Goal: Information Seeking & Learning: Find specific fact

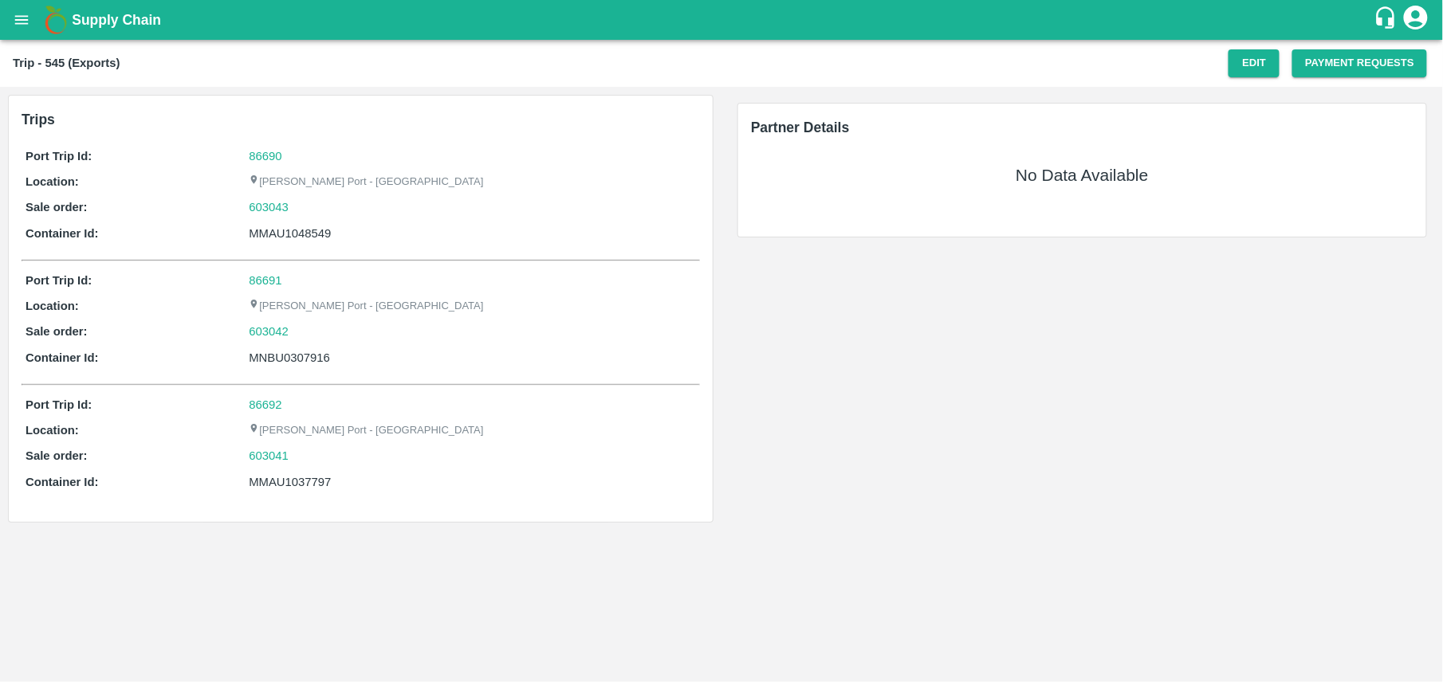
click at [279, 230] on div "MMAU1048549" at bounding box center [472, 234] width 447 height 18
copy div "MMAU1048549"
click at [542, 294] on div "Port Trip Id: 86691 Location: Jawaharlal Nehru Port - Nhava Sheva Sale order: 6…" at bounding box center [361, 323] width 678 height 111
drag, startPoint x: 291, startPoint y: 208, endPoint x: 218, endPoint y: 212, distance: 72.7
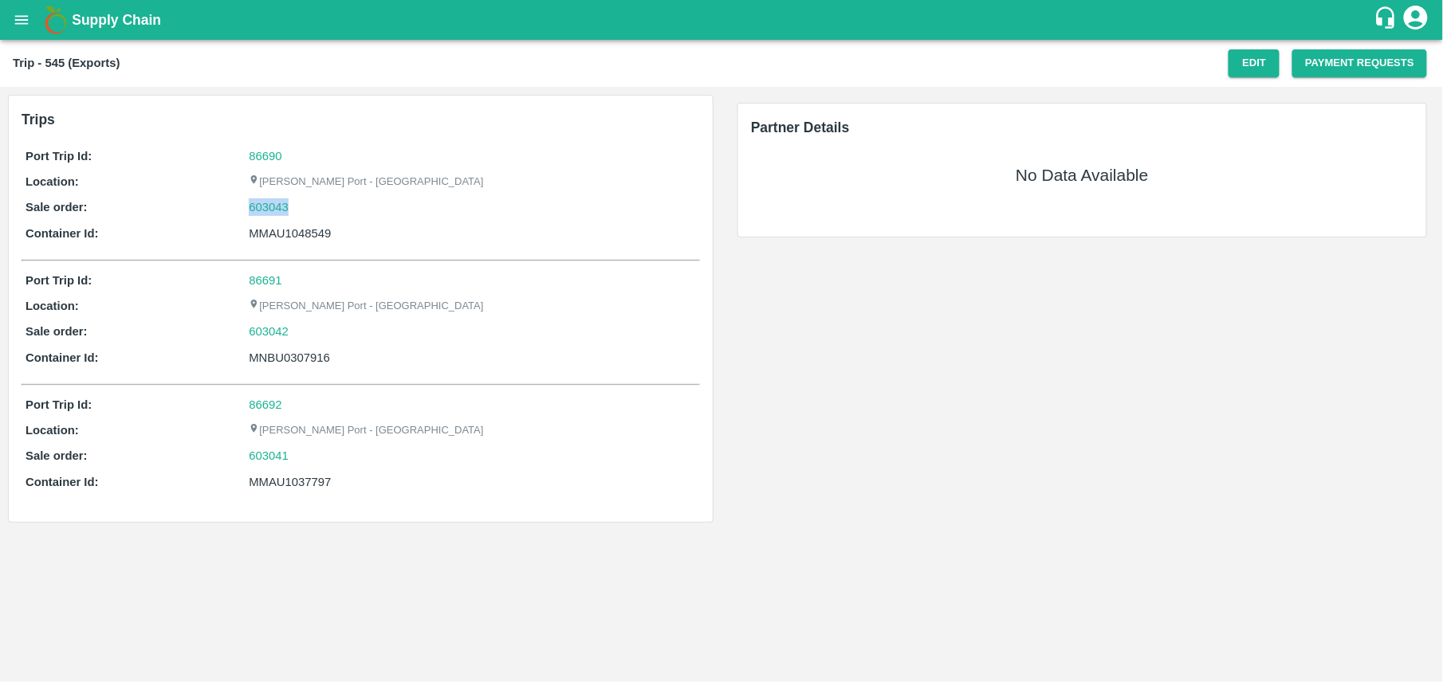
click at [218, 212] on div "Sale order: 603043" at bounding box center [361, 208] width 670 height 18
copy div "603043"
click at [820, 42] on div "Trip - 545 (Exports) Edit Payment Requests" at bounding box center [721, 63] width 1443 height 47
drag, startPoint x: 820, startPoint y: 42, endPoint x: 1151, endPoint y: -63, distance: 348.0
click at [1151, 0] on html "Supply Chain Trip - 545 (Exports) Edit Payment Requests Trips Port Trip Id: 866…" at bounding box center [721, 341] width 1443 height 682
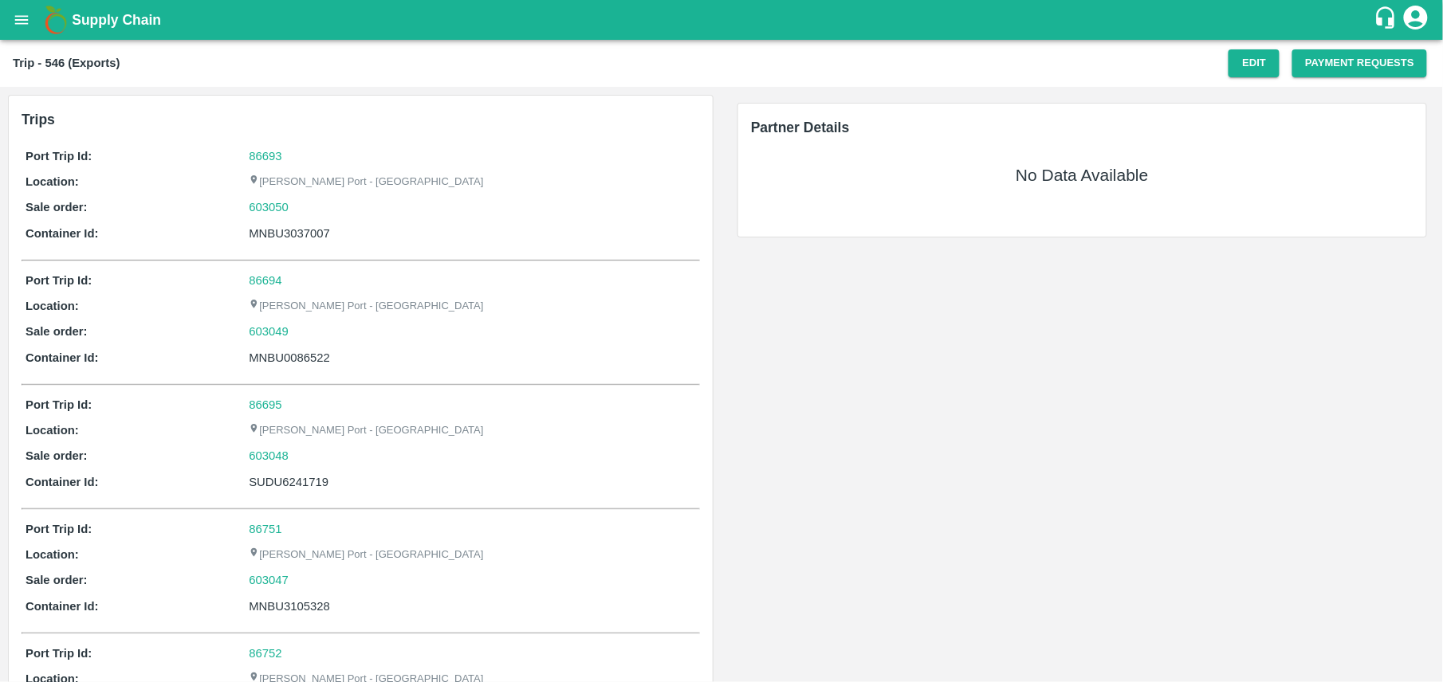
click at [320, 227] on div "MNBU3037007" at bounding box center [472, 234] width 447 height 18
copy div "MNBU3037007"
click at [576, 375] on div "Port Trip Id: 86694 Location: Jawaharlal Nehru Port - Nhava Sheva Sale order: 6…" at bounding box center [361, 323] width 678 height 111
drag, startPoint x: 576, startPoint y: 375, endPoint x: 642, endPoint y: 364, distance: 67.1
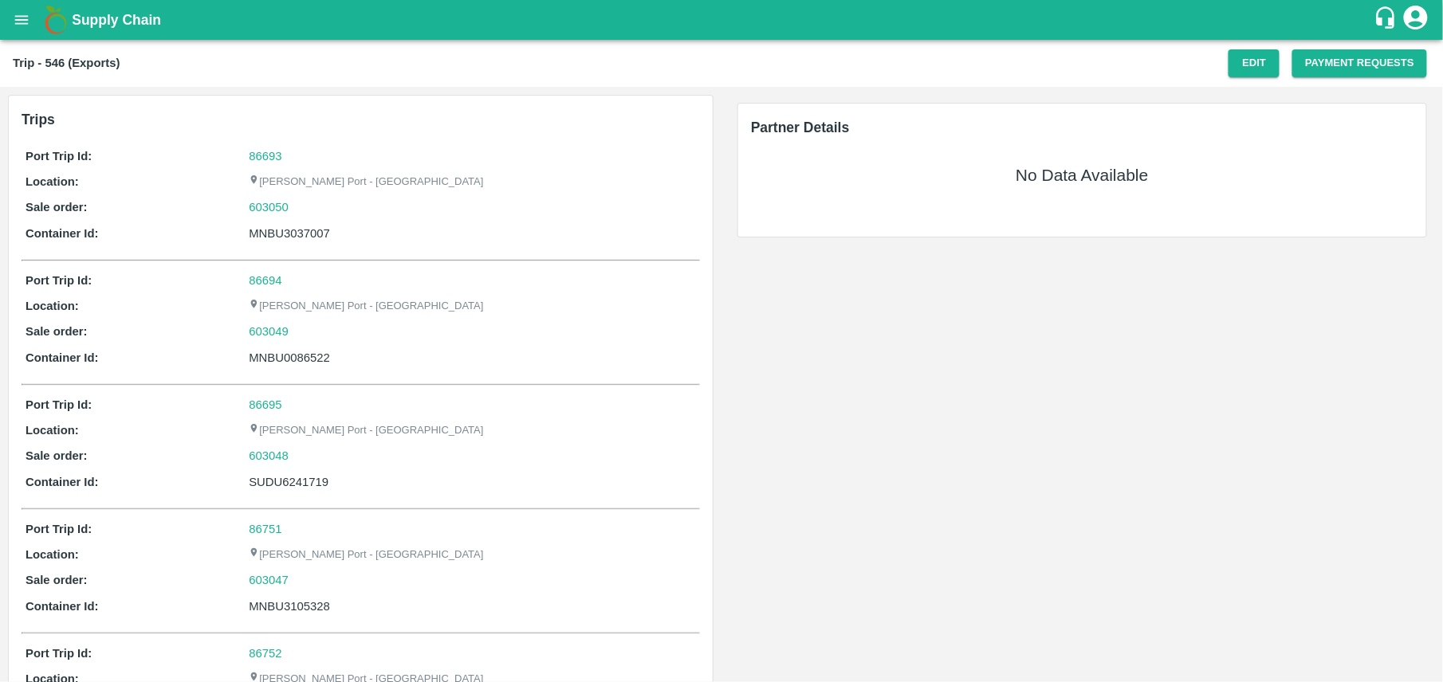
click at [642, 364] on div "Port Trip Id: 86694 Location: Jawaharlal Nehru Port - Nhava Sheva Sale order: 6…" at bounding box center [361, 323] width 678 height 111
click at [642, 364] on div "MNBU0086522" at bounding box center [472, 358] width 447 height 18
click at [307, 239] on div "MNBU3037007" at bounding box center [472, 234] width 447 height 18
click at [309, 227] on div "MNBU3037007" at bounding box center [472, 234] width 447 height 18
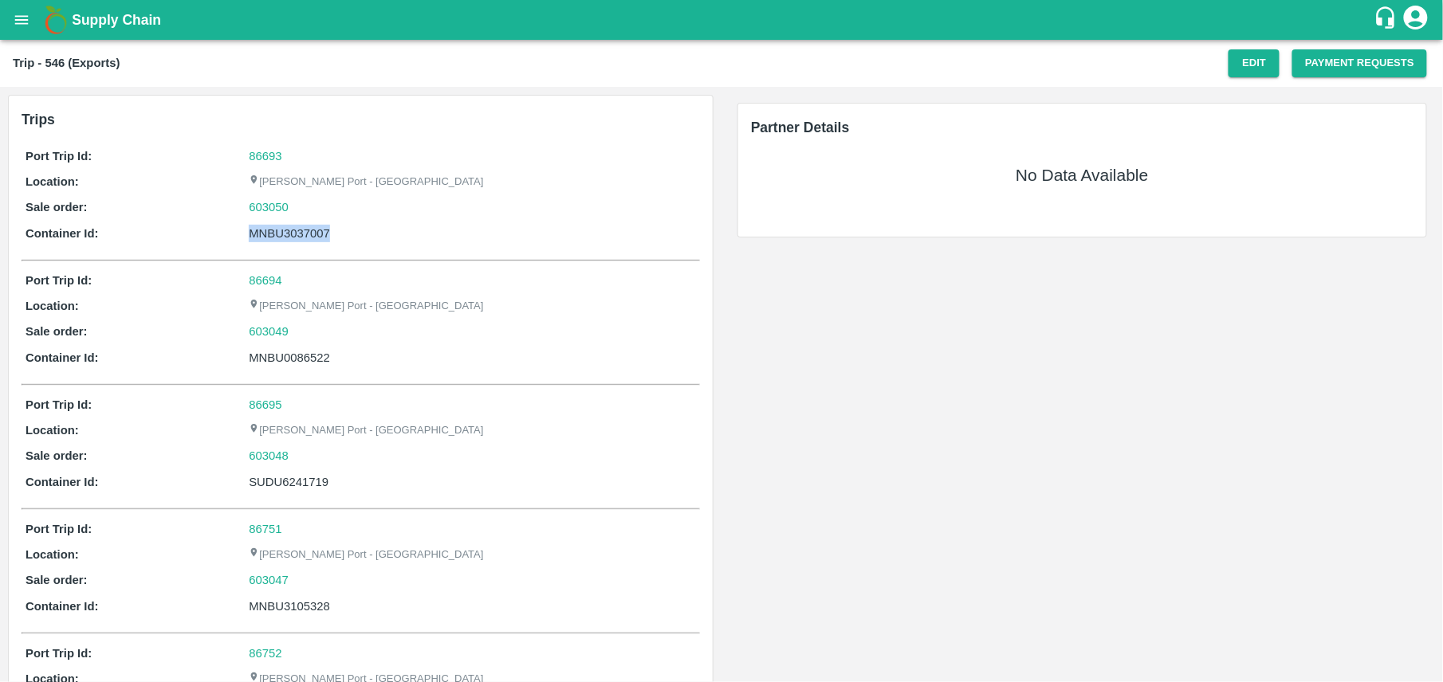
copy div "MNBU3037007"
click at [913, 590] on div "Partner Details No Data Available" at bounding box center [1083, 558] width 722 height 942
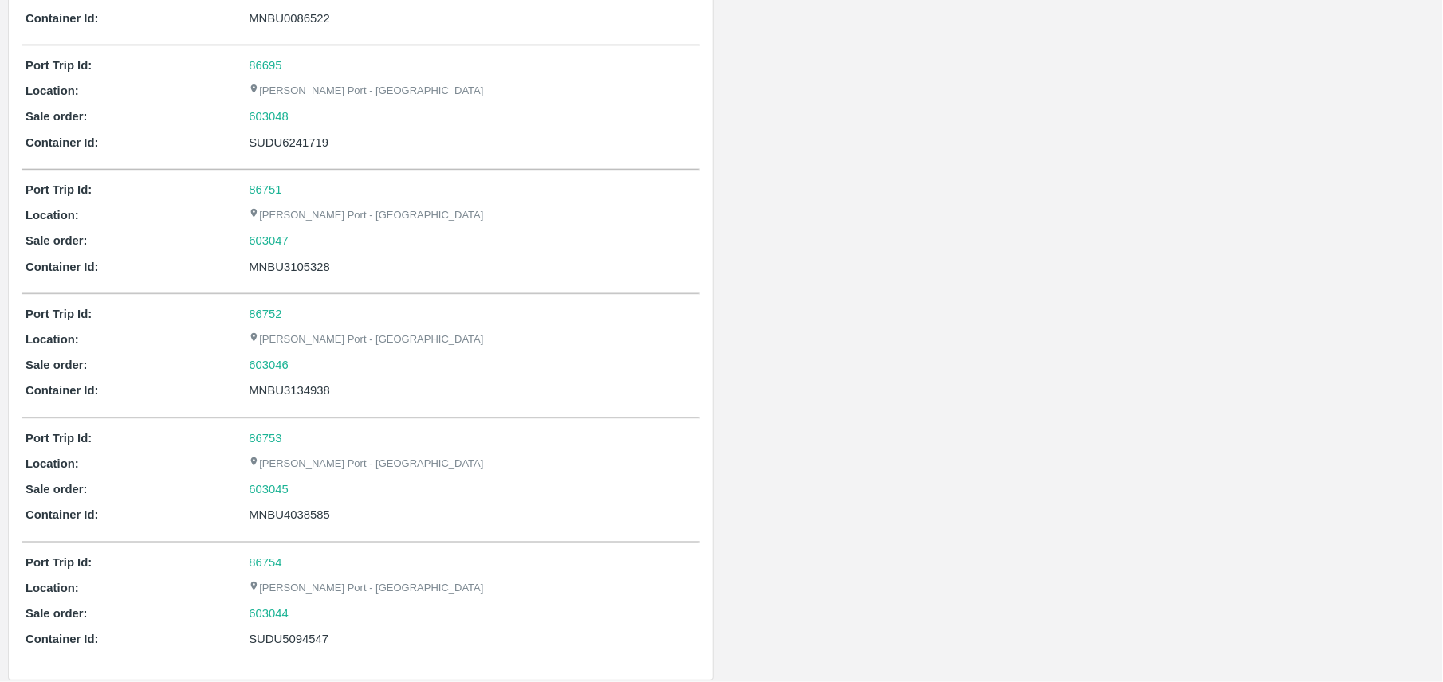
scroll to position [349, 0]
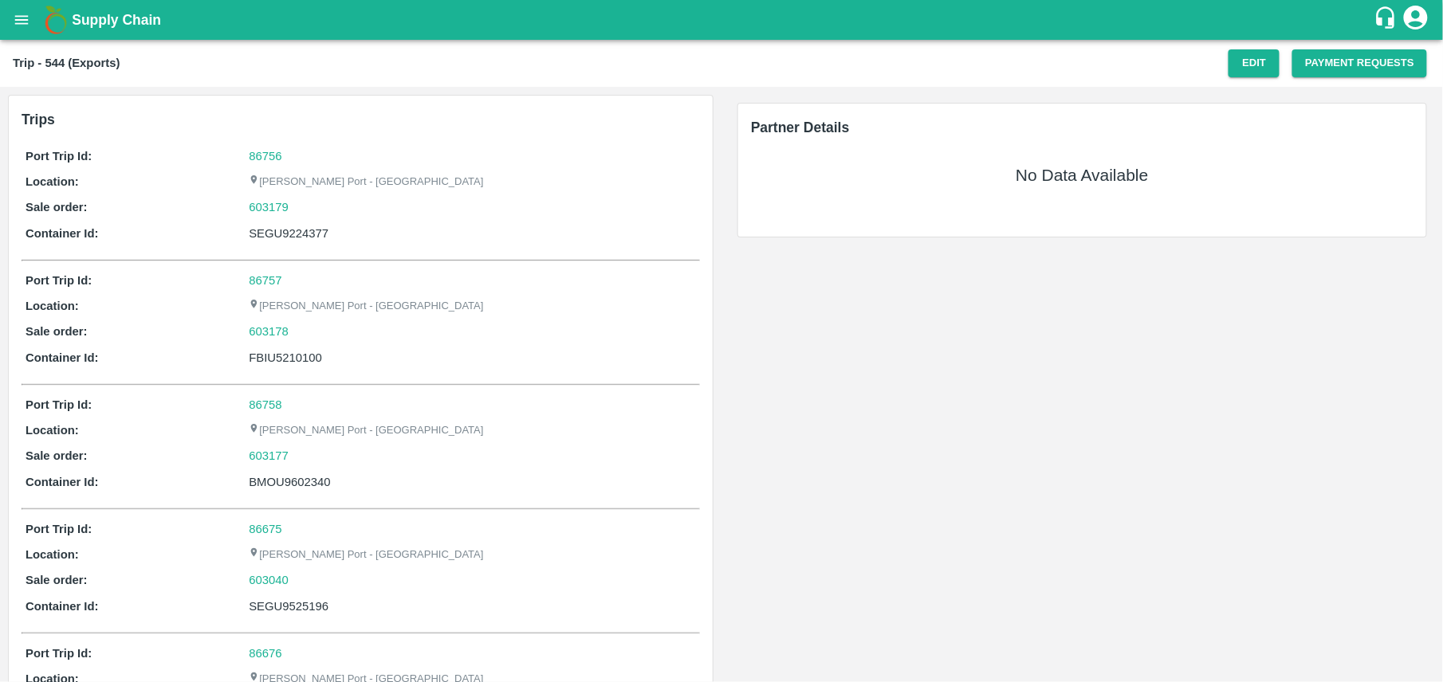
click at [317, 236] on div "SEGU9224377" at bounding box center [472, 234] width 447 height 18
copy div "SEGU9224377"
click at [308, 234] on div "SEGU9224377" at bounding box center [472, 234] width 447 height 18
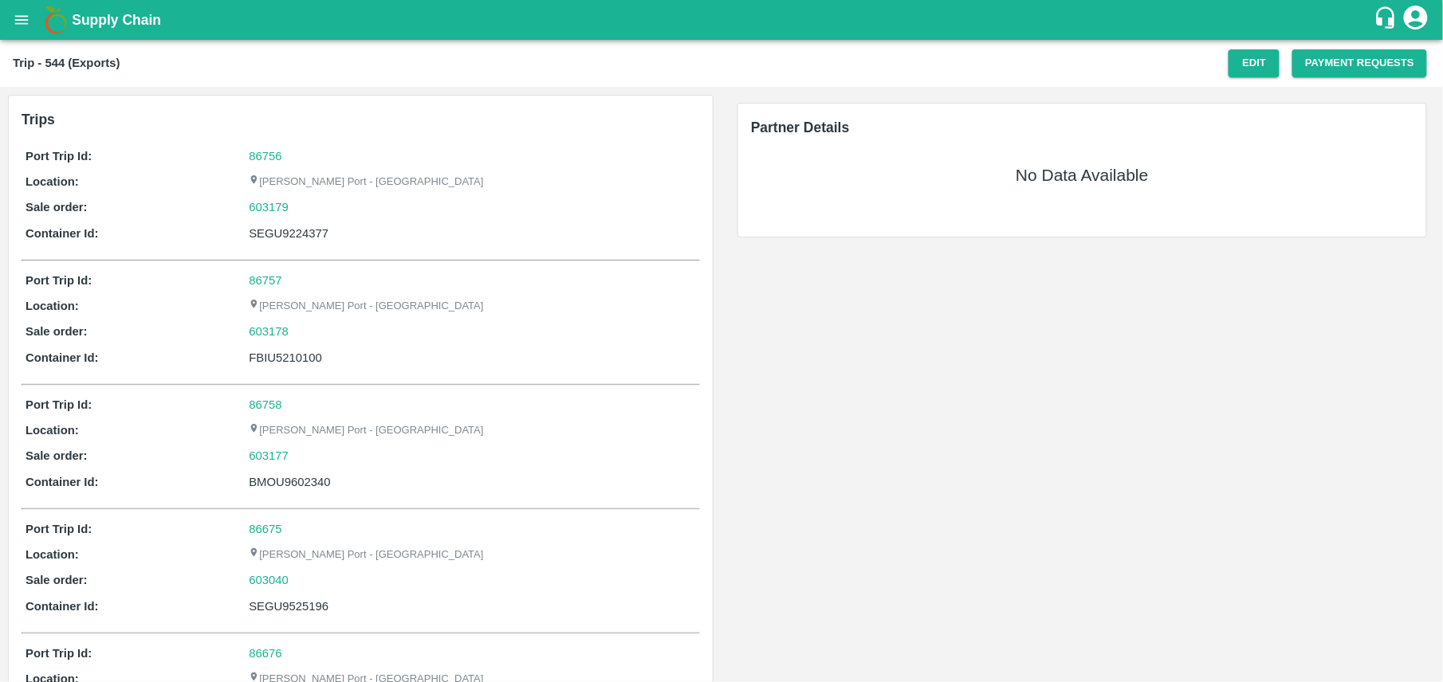
click at [288, 359] on div "FBIU5210100" at bounding box center [472, 358] width 447 height 18
copy div "FBIU5210100"
drag, startPoint x: 910, startPoint y: 429, endPoint x: 309, endPoint y: 606, distance: 626.6
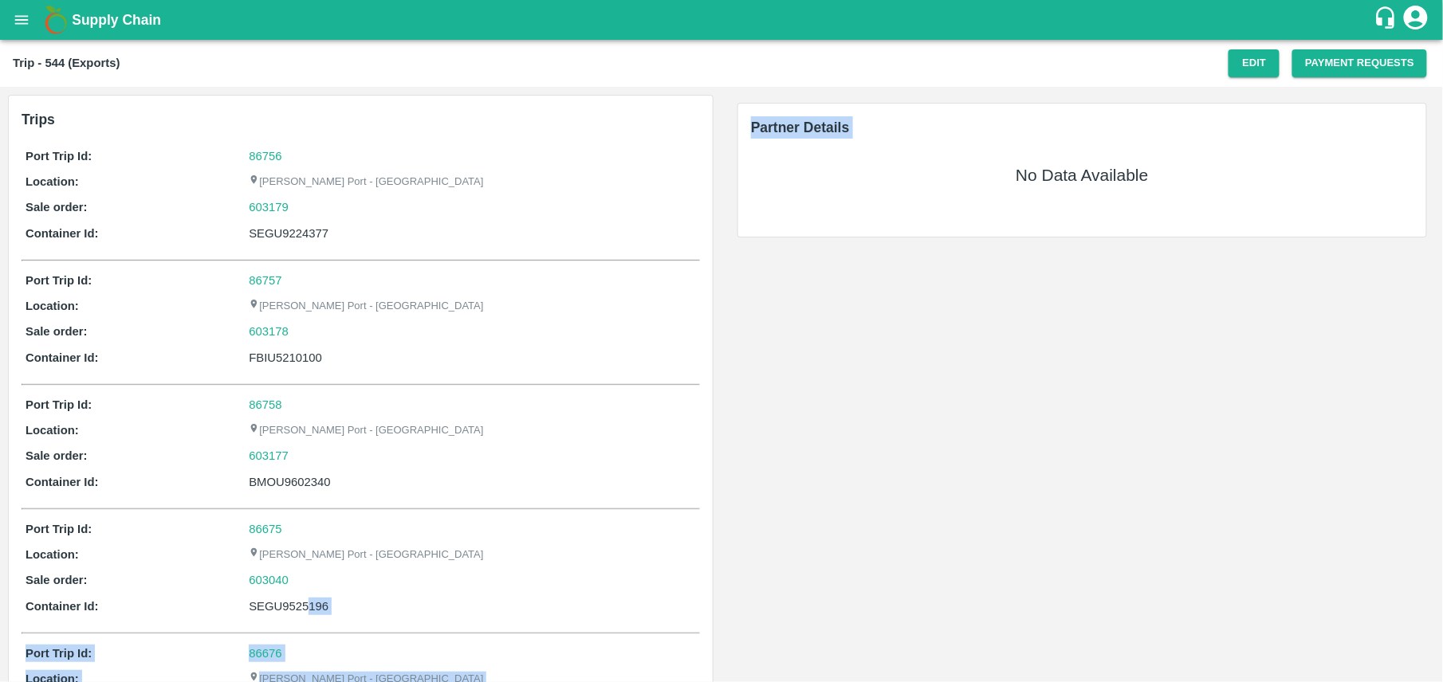
click at [309, 606] on div "SEGU9525196" at bounding box center [472, 607] width 447 height 18
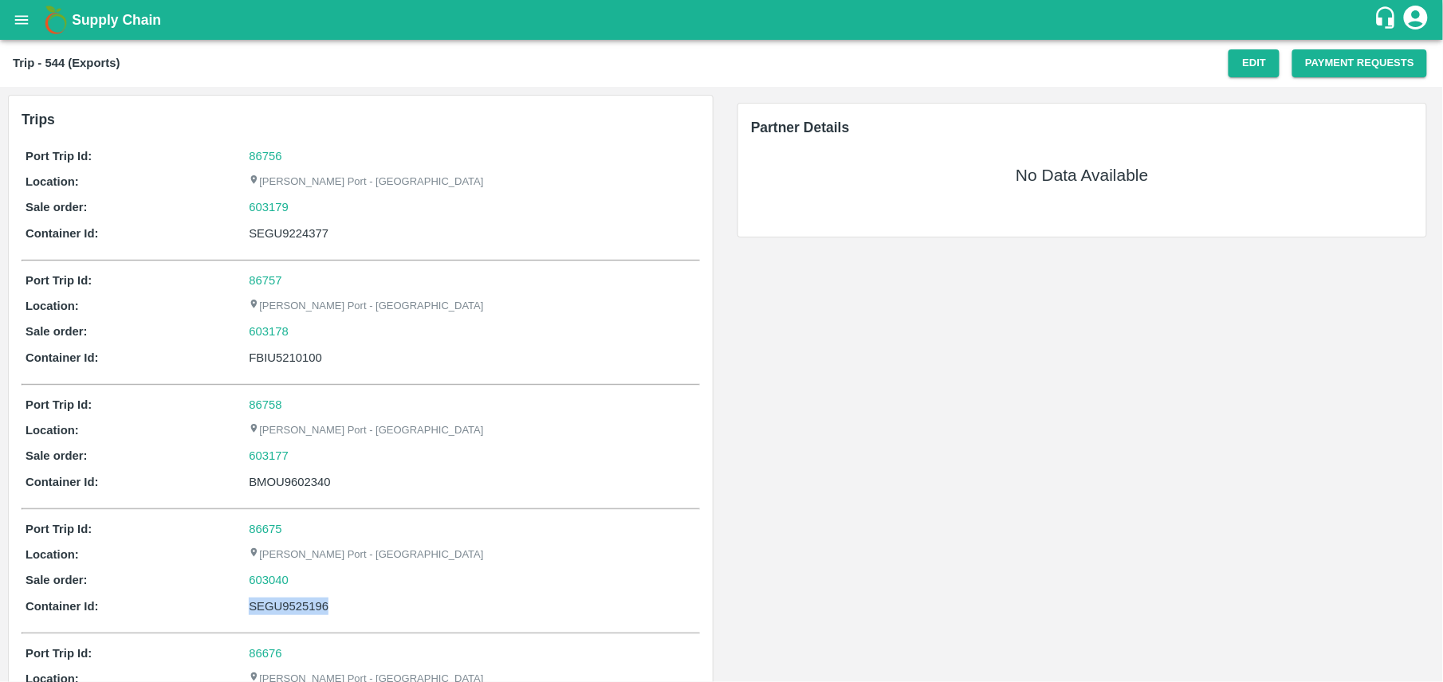
click at [309, 606] on div "SEGU9525196" at bounding box center [472, 607] width 447 height 18
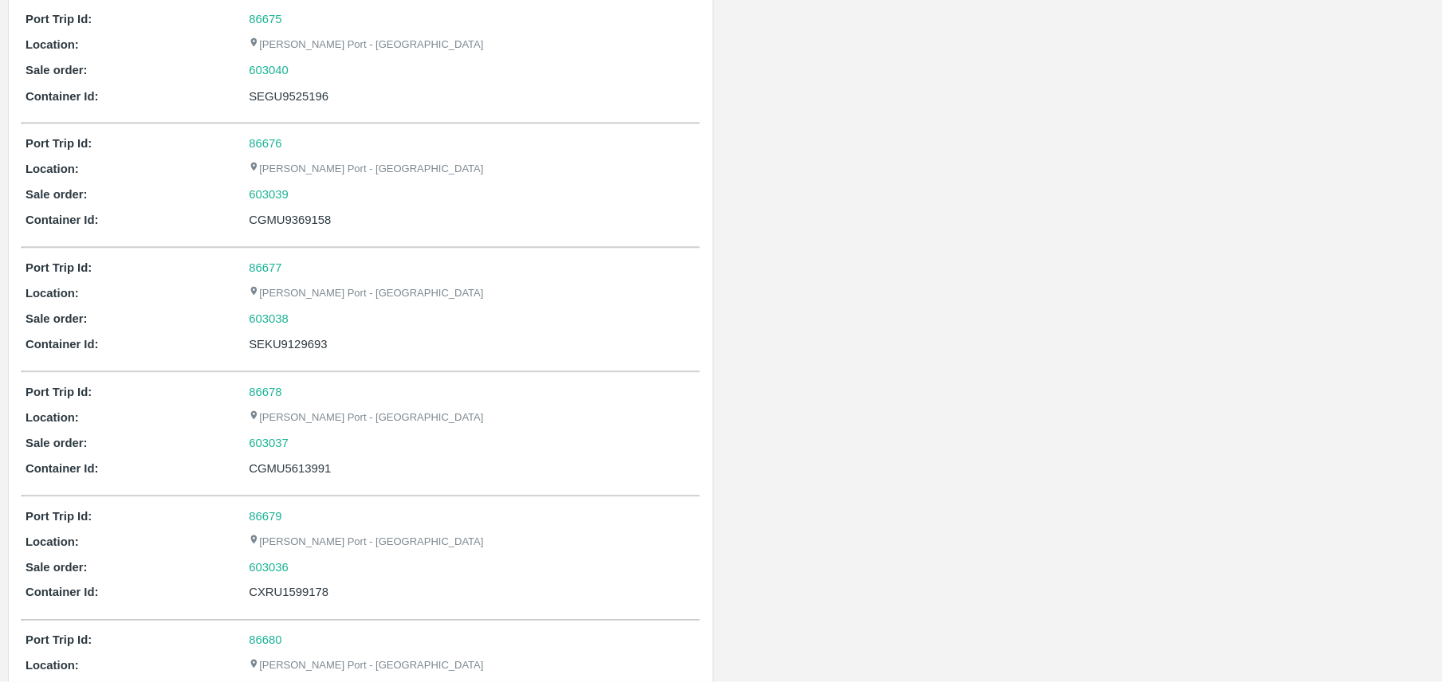
scroll to position [552, 0]
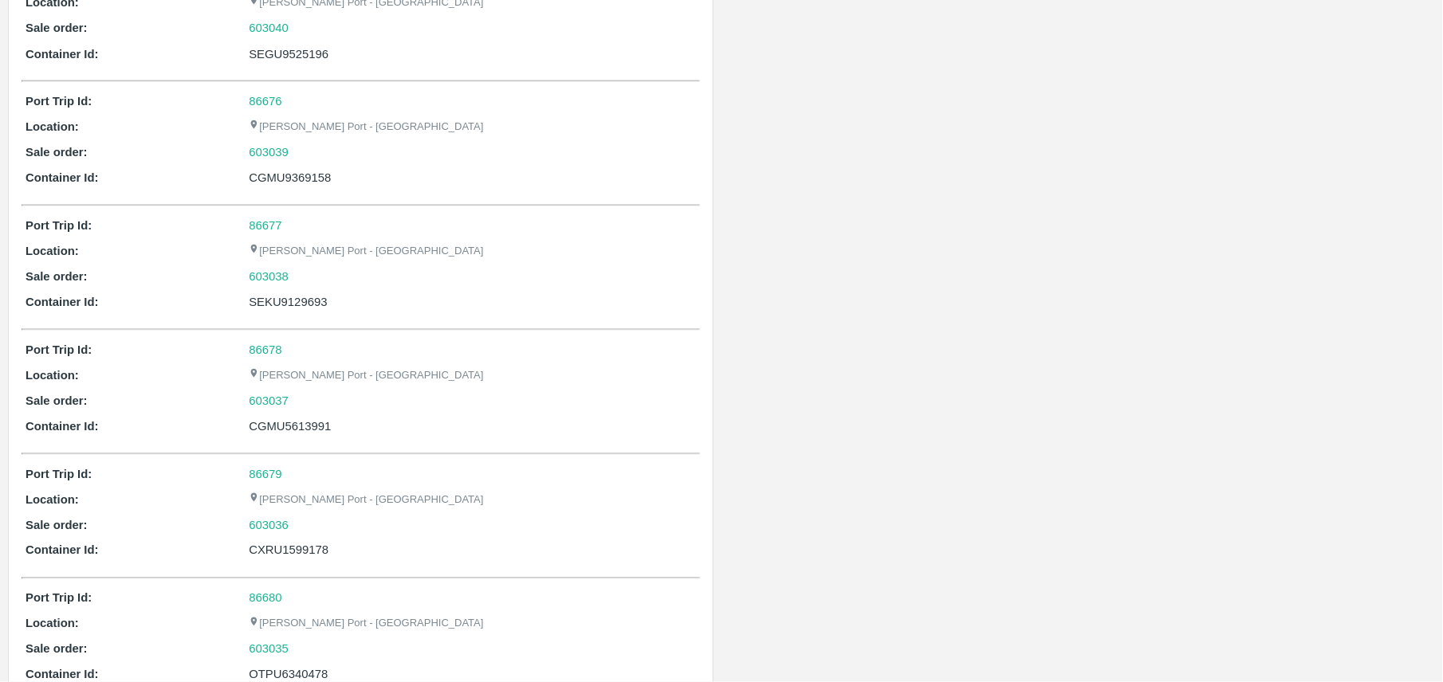
click at [817, 521] on div "Partner Details No Data Available" at bounding box center [1083, 689] width 722 height 2310
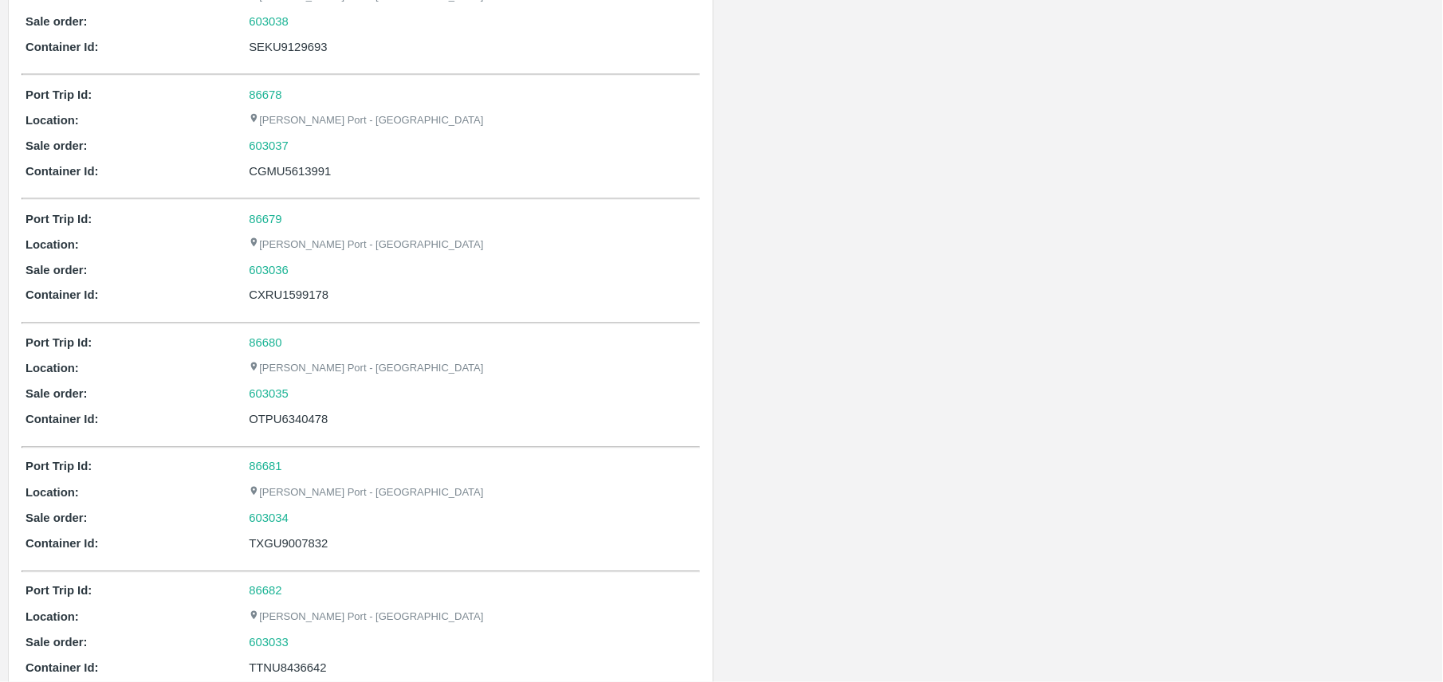
click at [874, 437] on div "Partner Details No Data Available" at bounding box center [1083, 434] width 722 height 2310
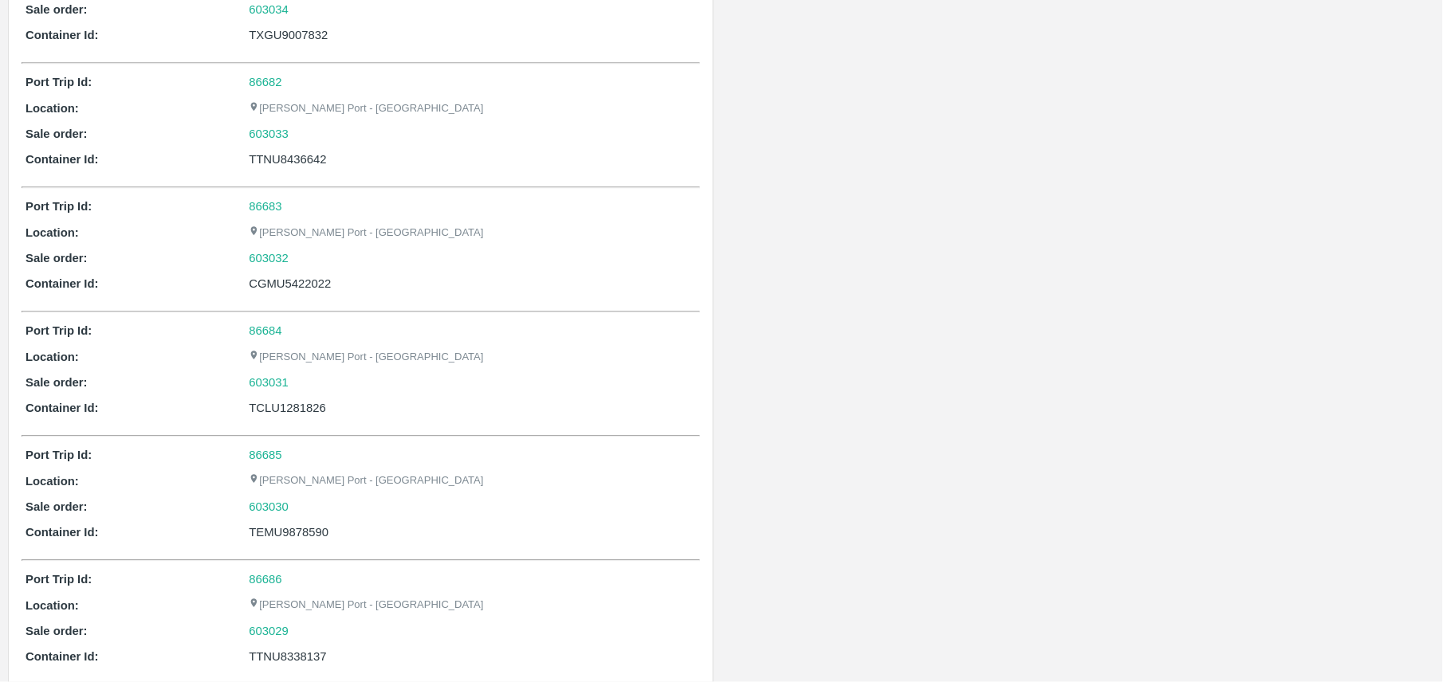
scroll to position [1318, 0]
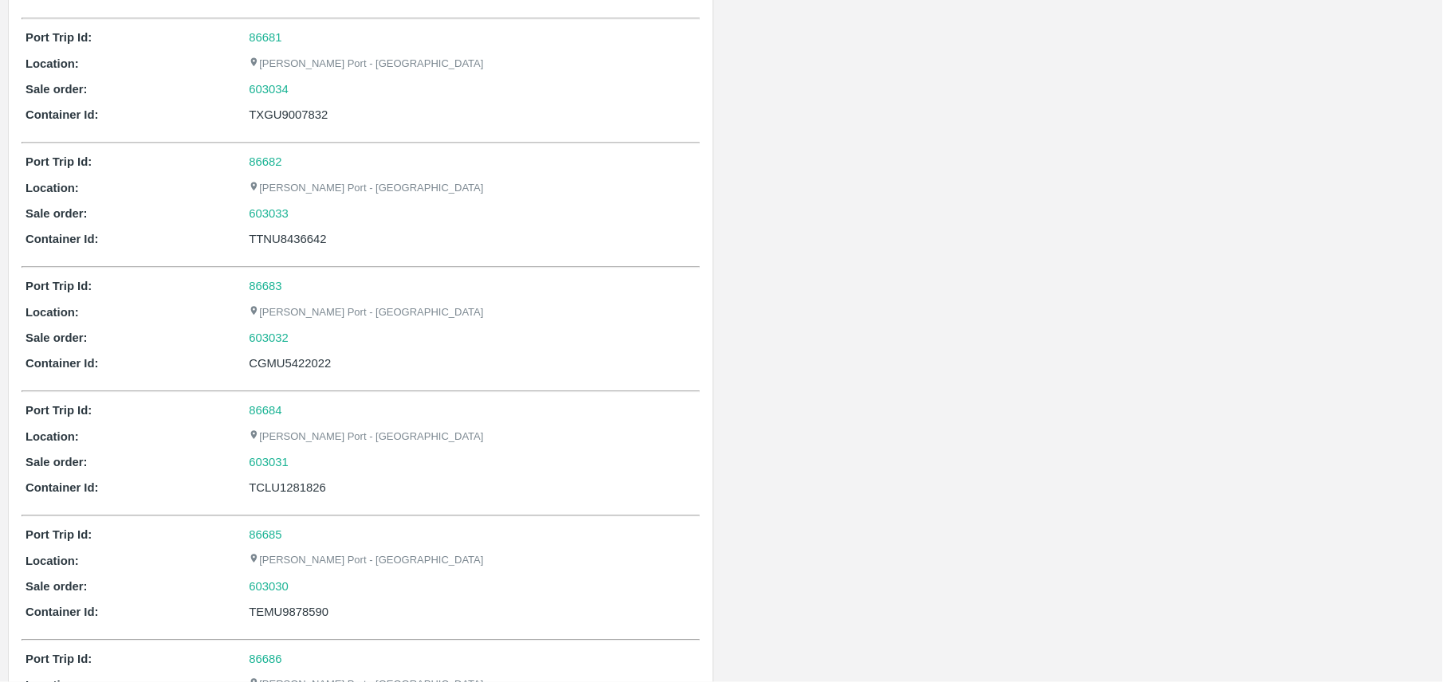
scroll to position [1233, 0]
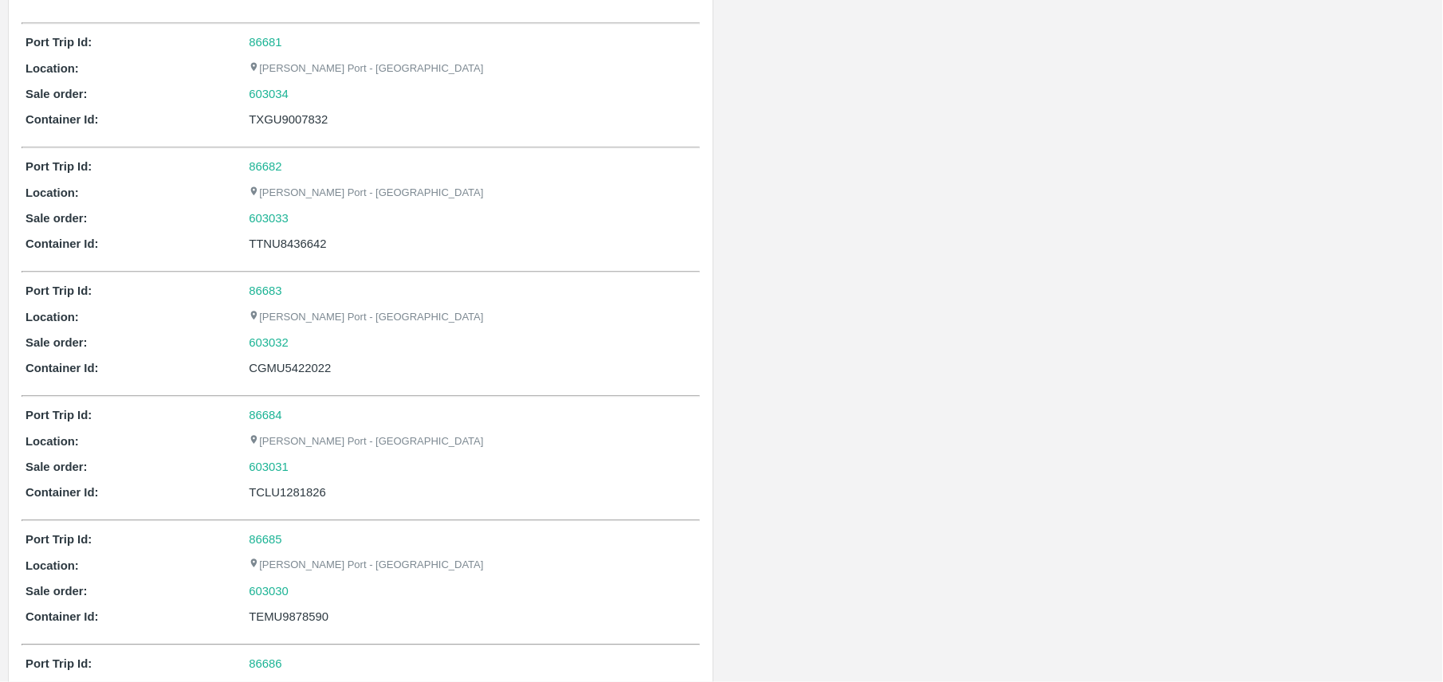
click at [812, 466] on div "Partner Details No Data Available" at bounding box center [1083, 9] width 722 height 2310
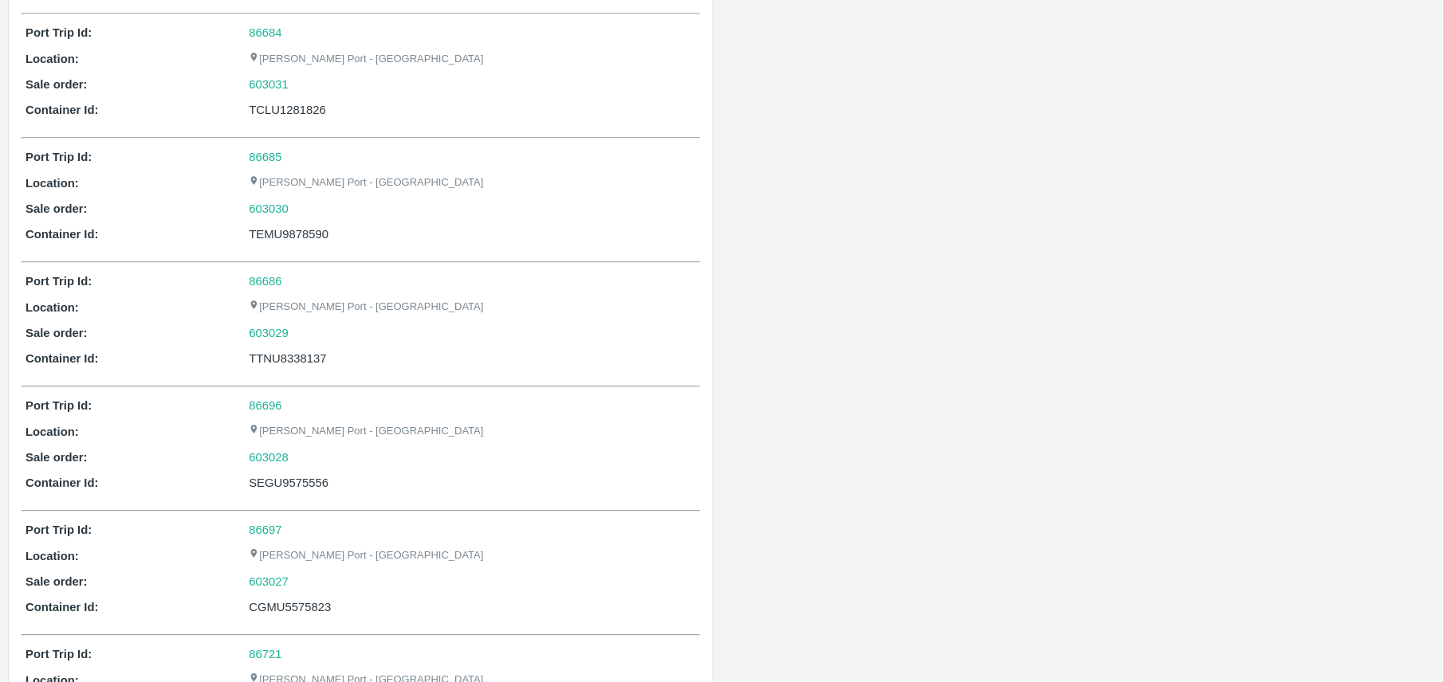
scroll to position [1573, 0]
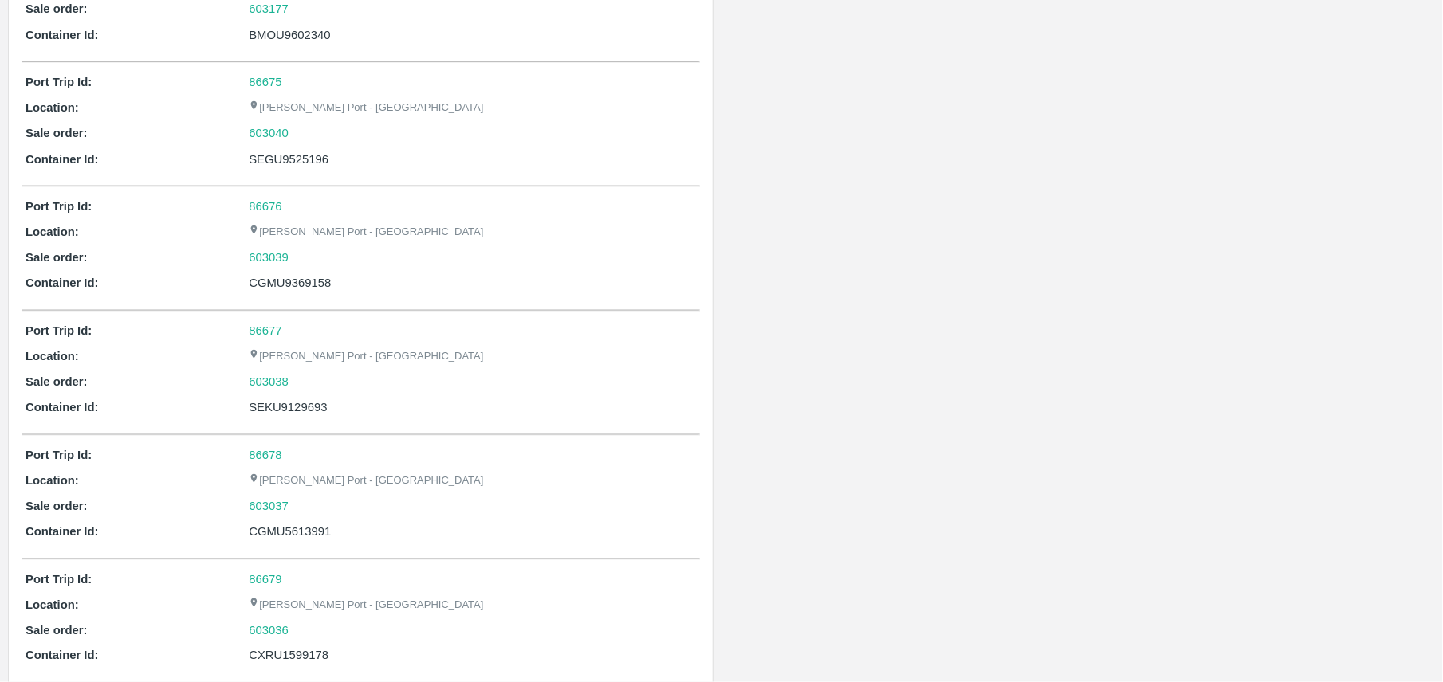
scroll to position [446, 0]
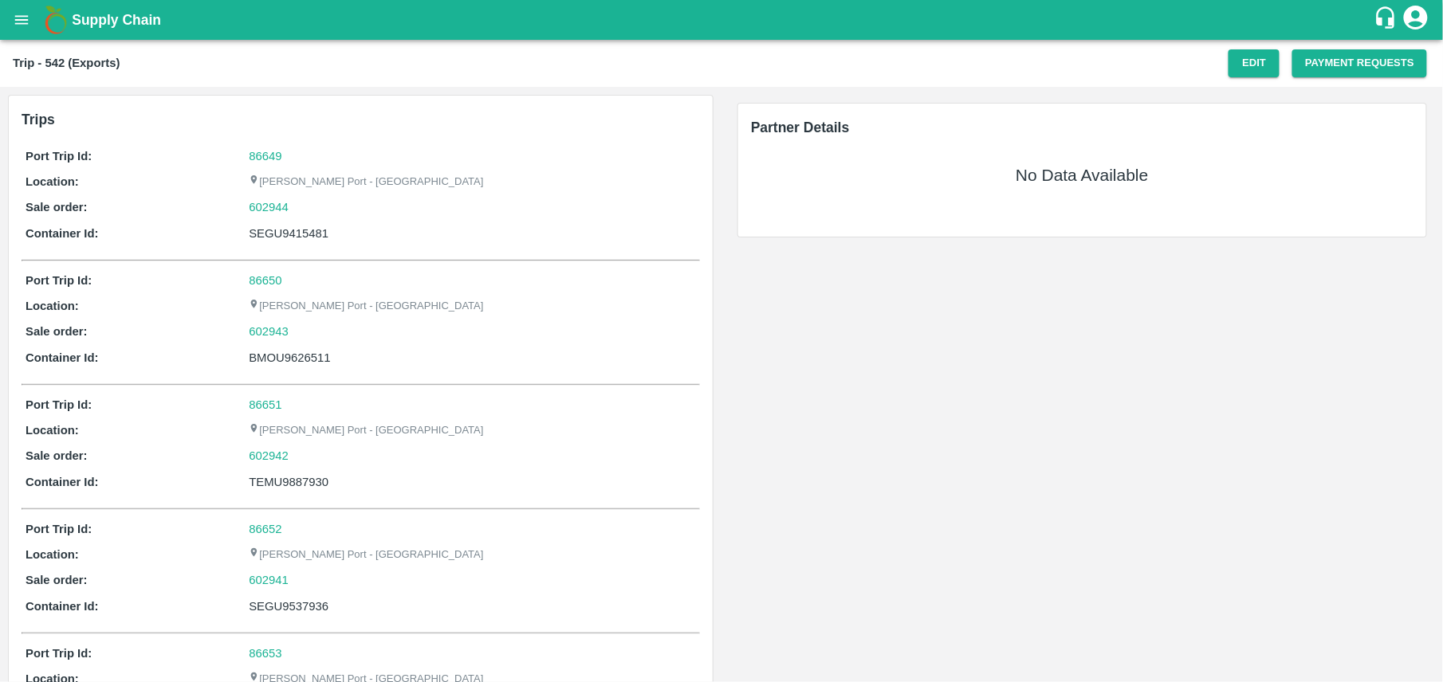
click at [301, 241] on div "SEGU9415481" at bounding box center [472, 234] width 447 height 18
click at [301, 233] on div "SEGU9415481" at bounding box center [472, 234] width 447 height 18
click at [906, 367] on div "Partner Details No Data Available" at bounding box center [1083, 620] width 722 height 1066
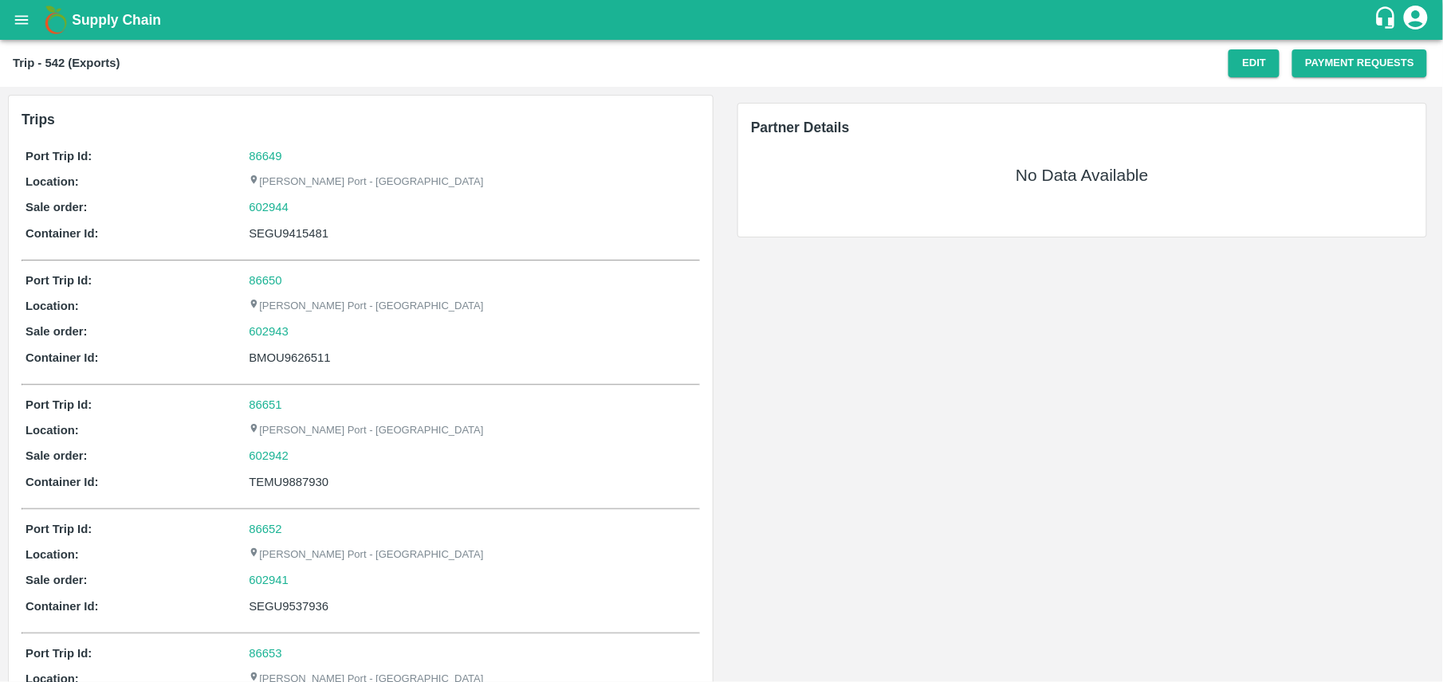
click at [308, 352] on div "BMOU9626511" at bounding box center [472, 358] width 447 height 18
copy div "BMOU9626511"
click at [310, 486] on div "TEMU9887930" at bounding box center [472, 483] width 447 height 18
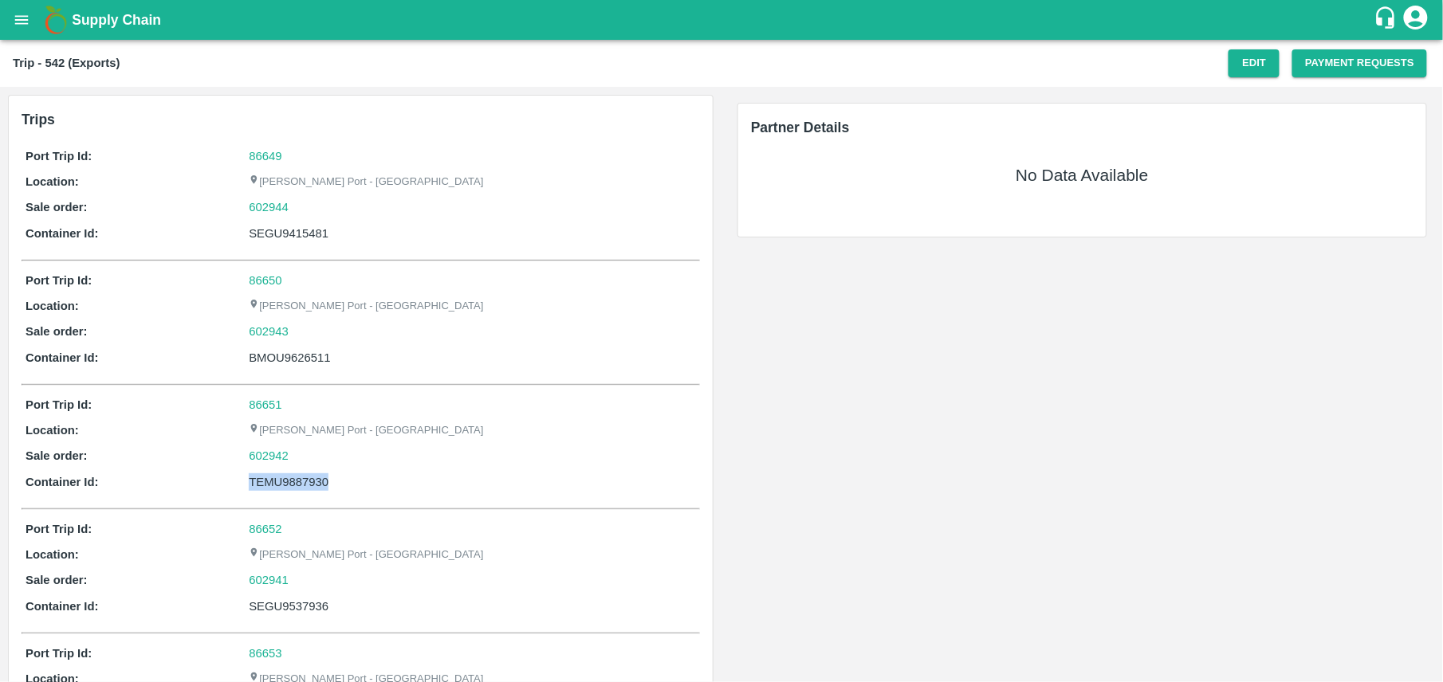
copy div "TEMU9887930"
click at [779, 492] on div "Partner Details No Data Available" at bounding box center [1083, 620] width 722 height 1066
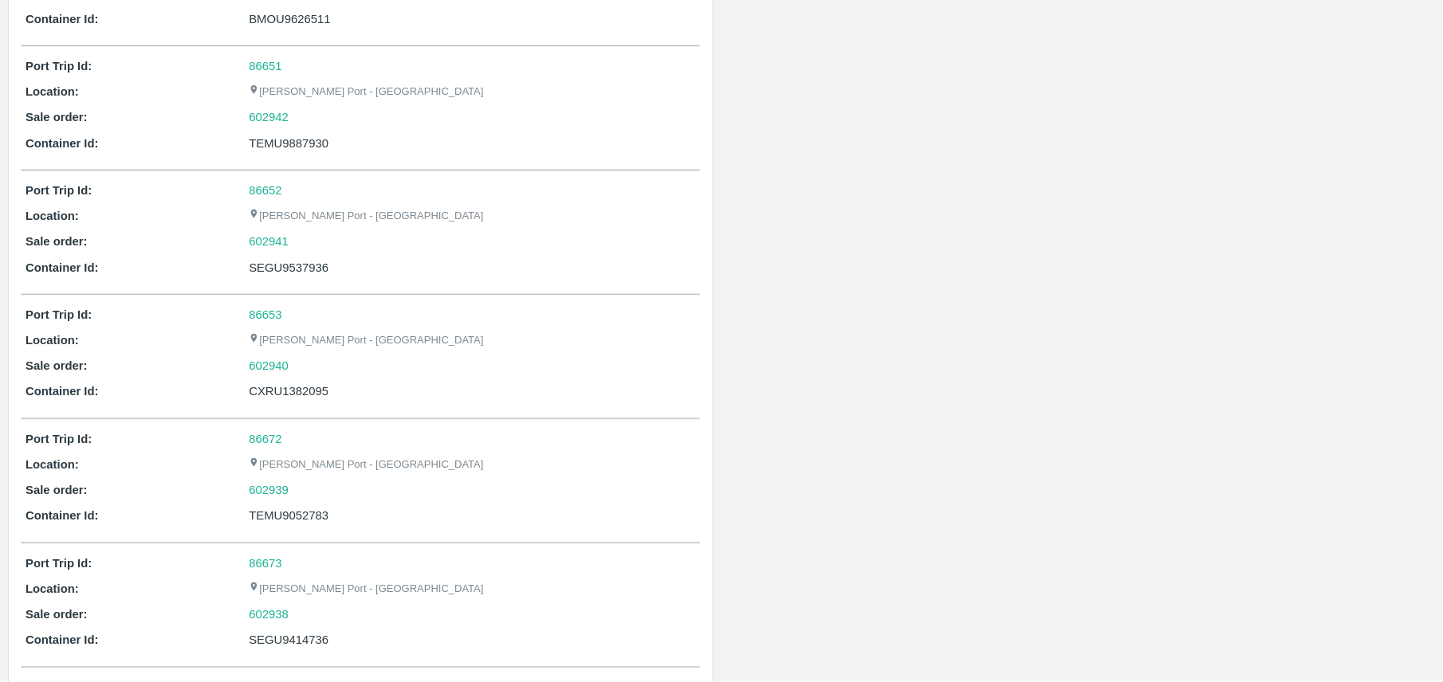
scroll to position [383, 0]
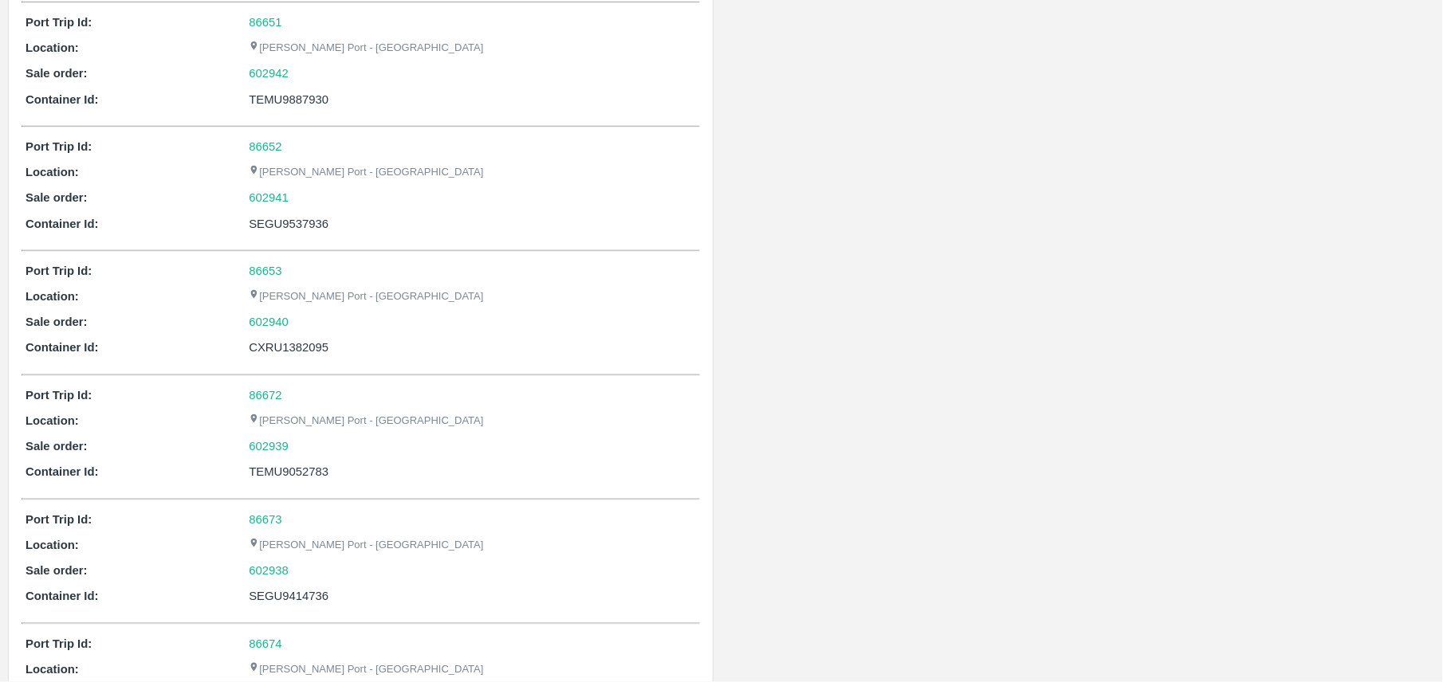
click at [300, 351] on div "CXRU1382095" at bounding box center [472, 348] width 447 height 18
copy div "CXRU1382095"
click at [918, 450] on div "Partner Details No Data Available" at bounding box center [1083, 237] width 722 height 1066
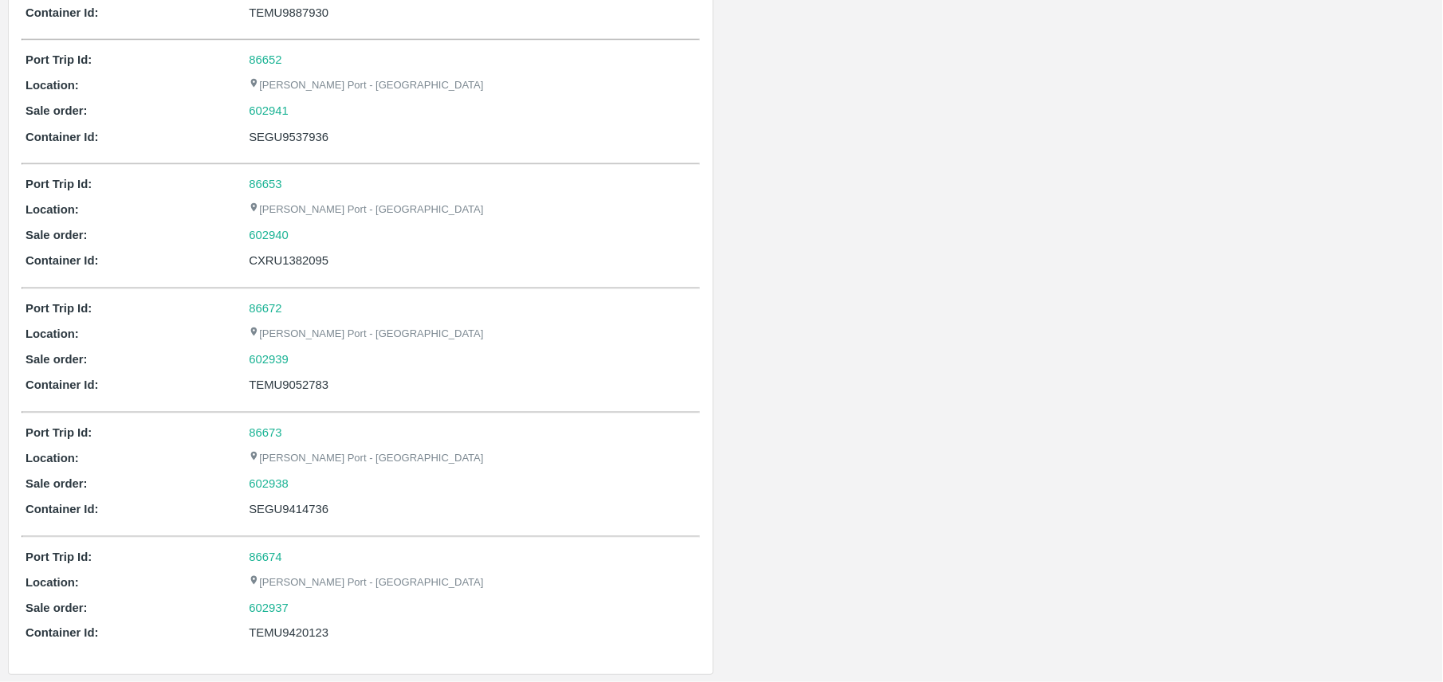
scroll to position [474, 0]
